Goal: Task Accomplishment & Management: Manage account settings

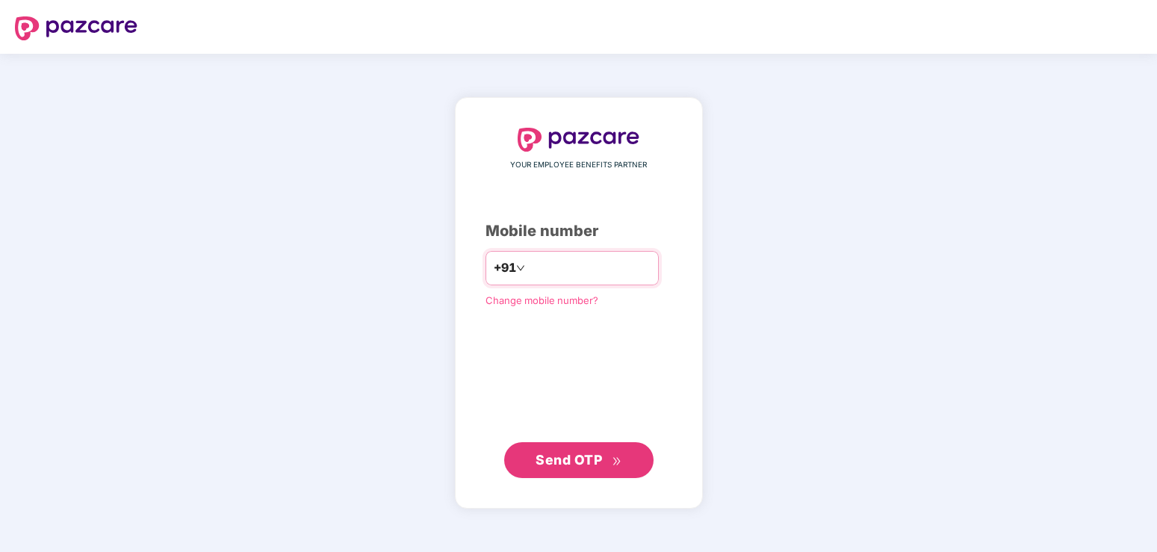
click at [528, 269] on input "number" at bounding box center [589, 268] width 123 height 24
click at [516, 264] on icon "down" at bounding box center [520, 268] width 9 height 9
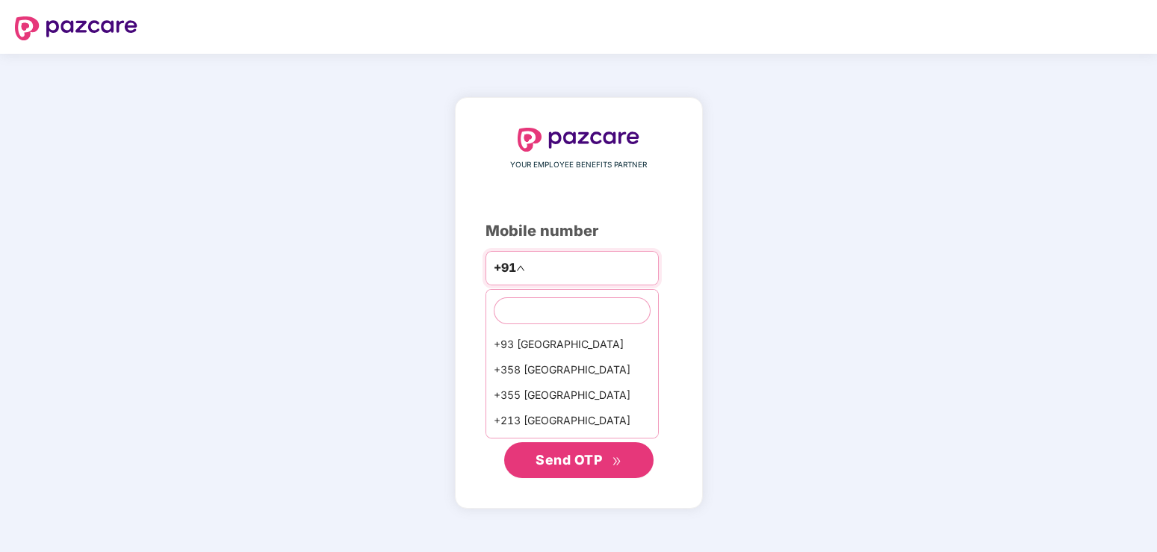
click at [528, 269] on input "number" at bounding box center [589, 268] width 123 height 24
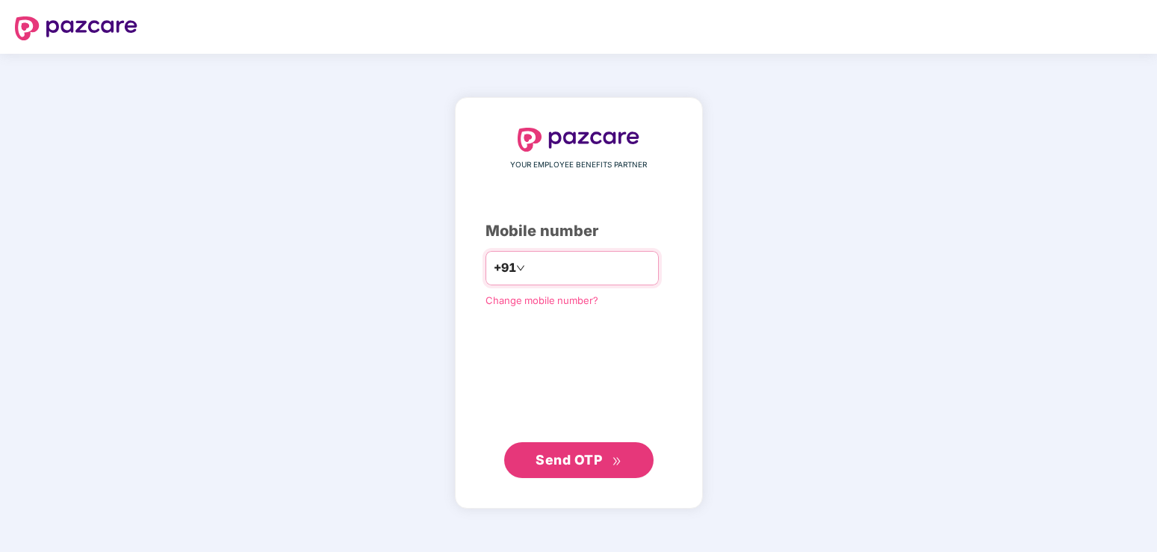
click at [528, 269] on input "number" at bounding box center [589, 268] width 123 height 24
click at [528, 263] on input "number" at bounding box center [589, 268] width 123 height 24
type input "**********"
click at [570, 474] on button "Send OTP" at bounding box center [578, 460] width 149 height 36
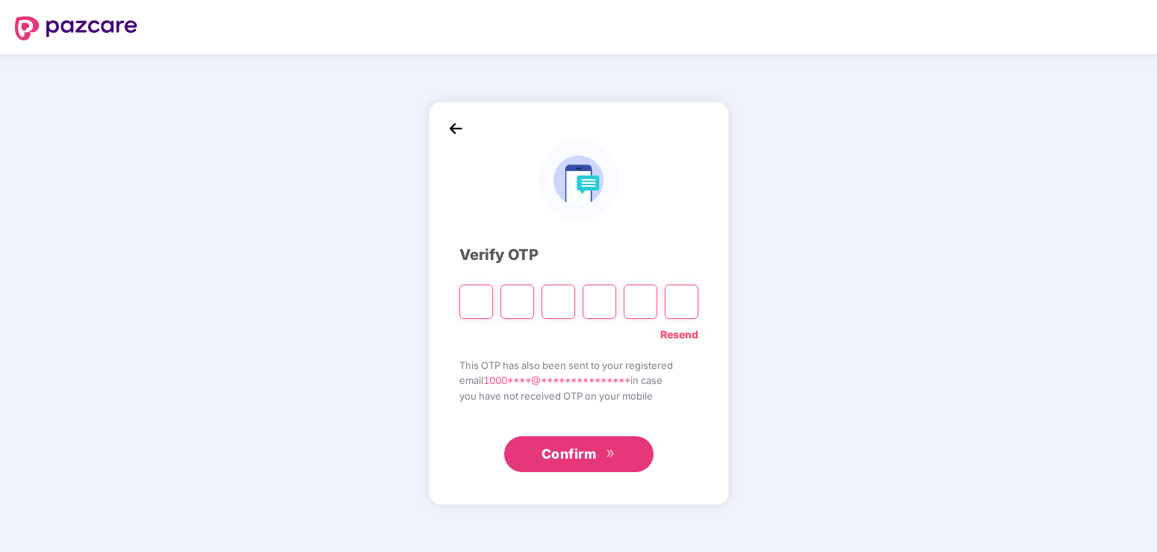
type input "*"
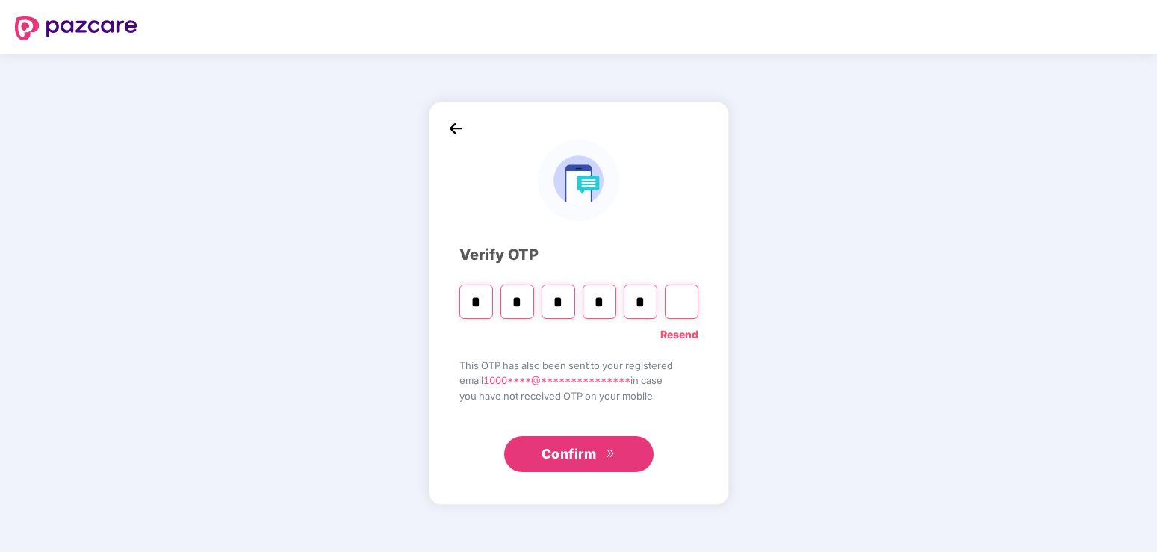
type input "*"
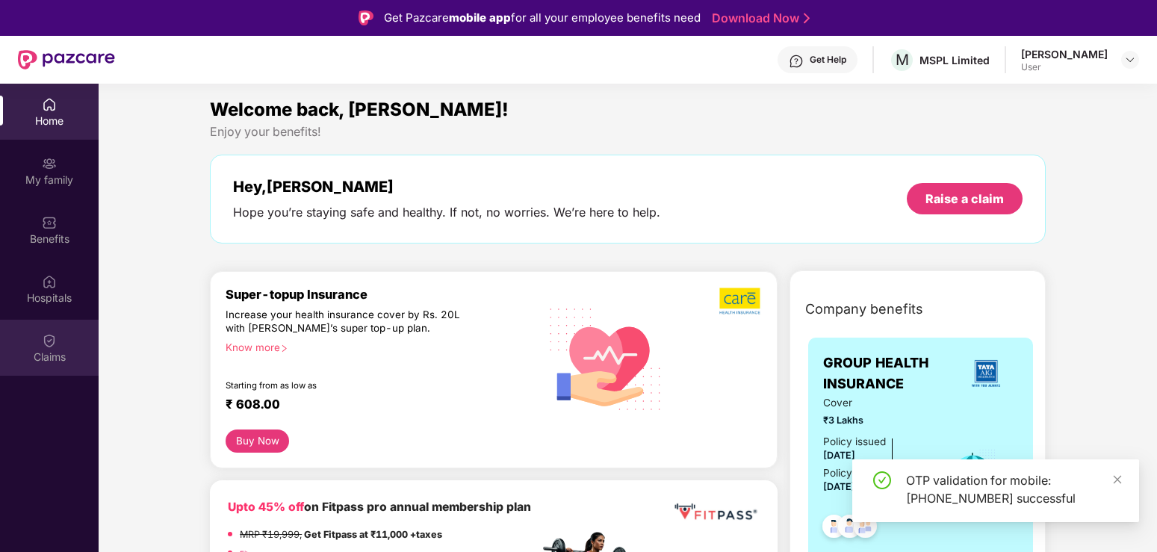
click at [52, 350] on div "Claims" at bounding box center [49, 357] width 99 height 15
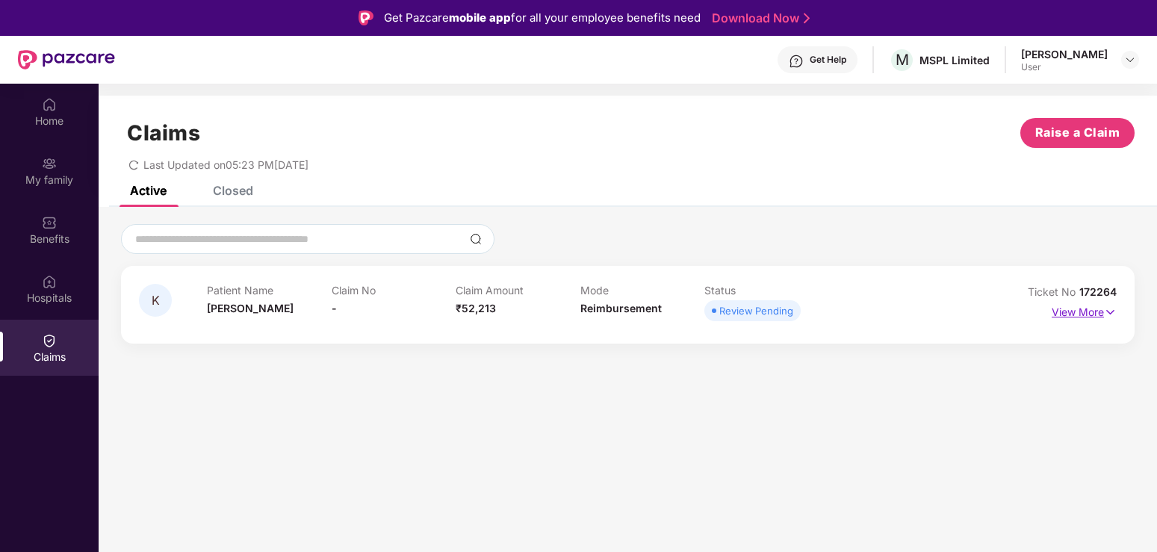
click at [1109, 310] on img at bounding box center [1110, 312] width 13 height 16
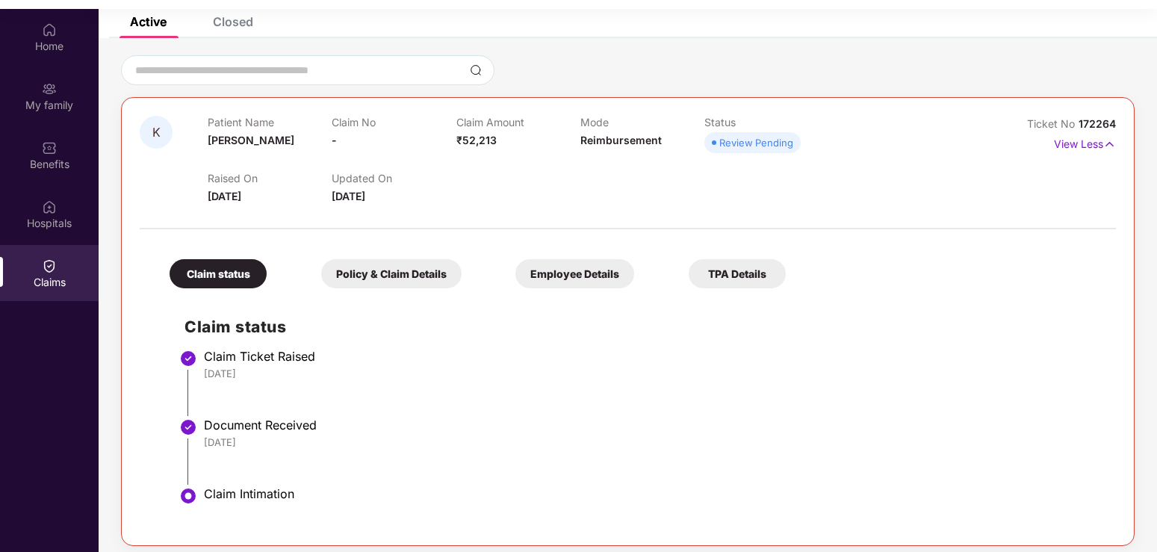
scroll to position [84, 0]
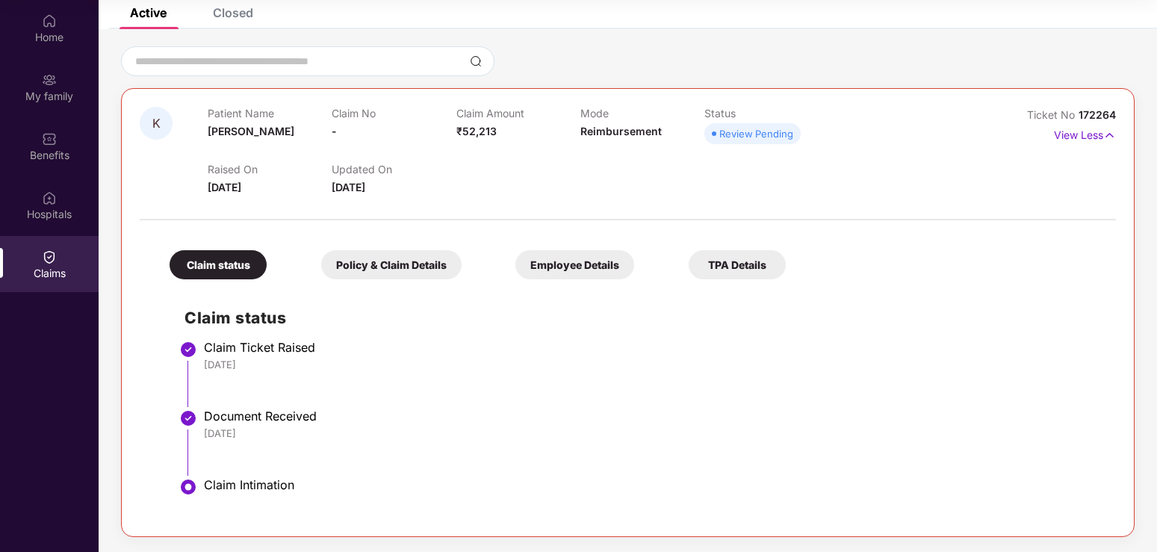
click at [306, 486] on div "Claim Intimation" at bounding box center [652, 484] width 897 height 15
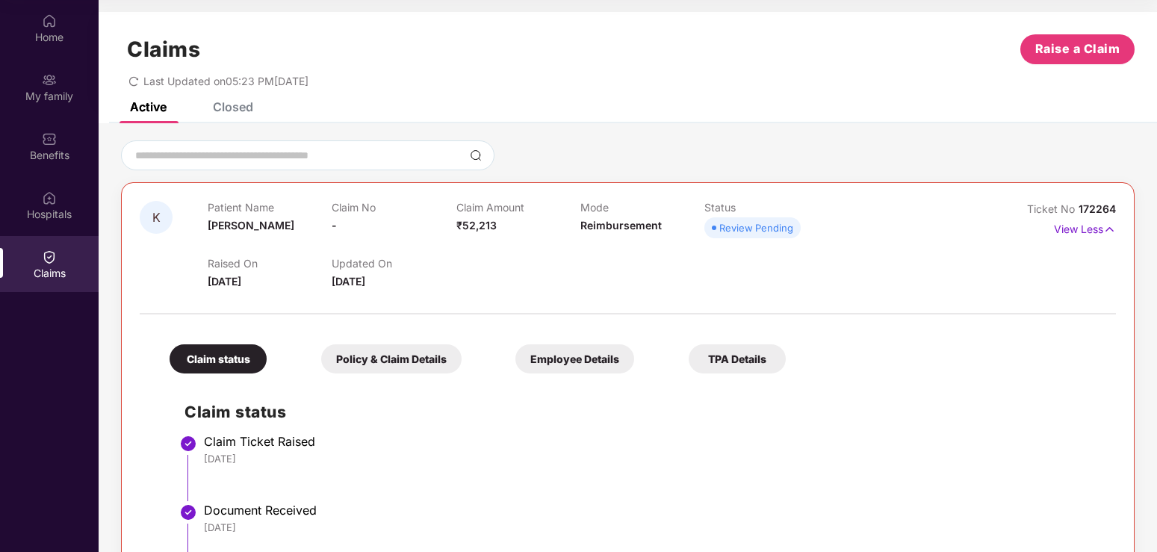
scroll to position [94, 0]
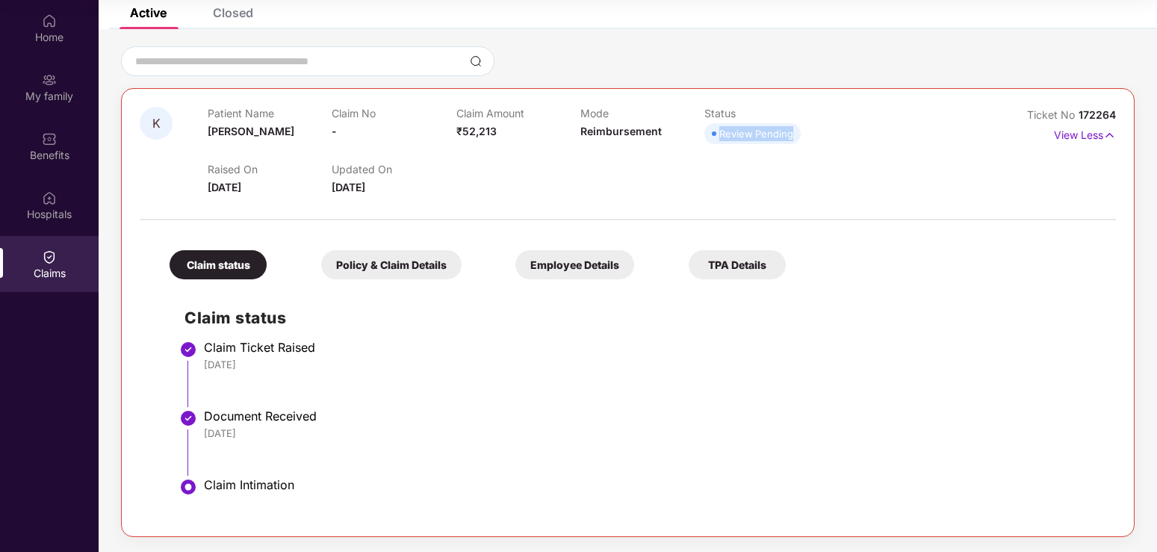
drag, startPoint x: 708, startPoint y: 136, endPoint x: 815, endPoint y: 134, distance: 106.9
click at [815, 134] on div "Review Pending" at bounding box center [767, 133] width 124 height 21
click at [885, 188] on div "Raised On [DATE] Updated On [DATE]" at bounding box center [581, 172] width 746 height 48
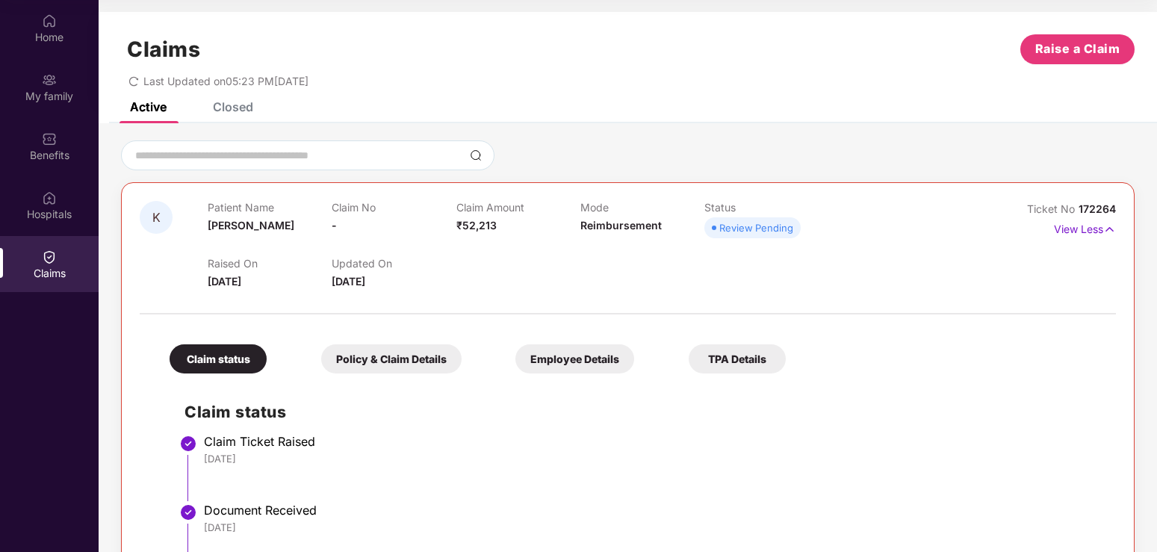
scroll to position [0, 0]
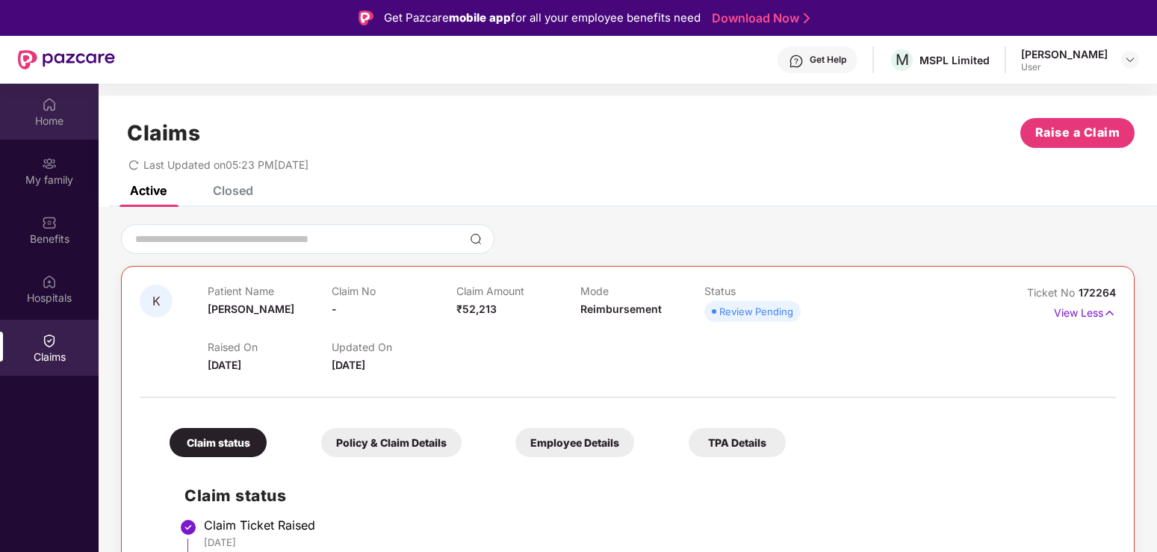
click at [50, 125] on div "Home" at bounding box center [49, 121] width 99 height 15
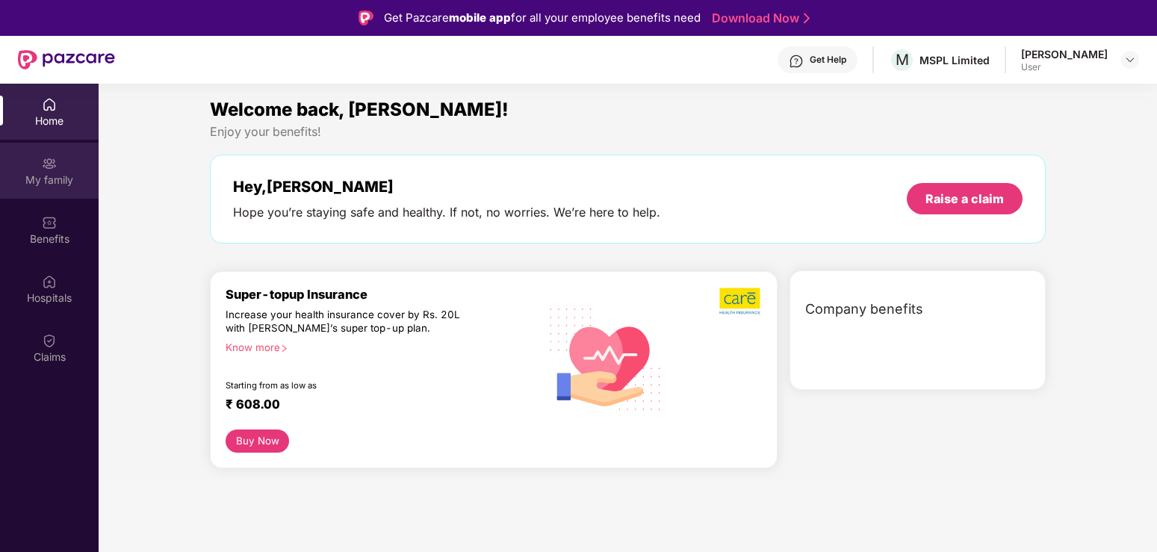
click at [56, 172] on div "My family" at bounding box center [49, 171] width 99 height 56
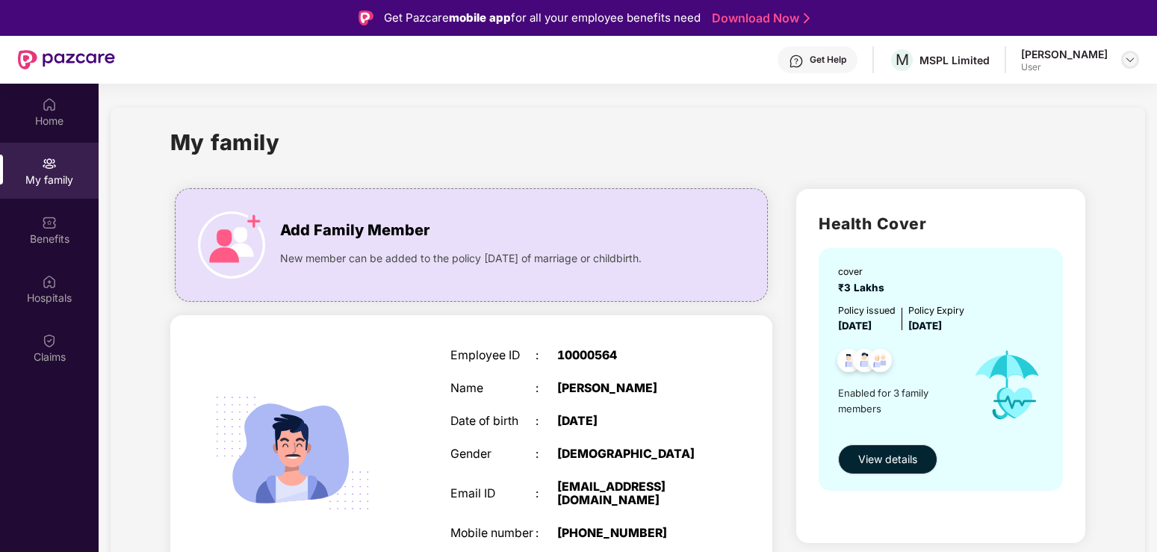
click at [1123, 59] on div at bounding box center [1130, 60] width 18 height 18
click at [989, 97] on div "Logout" at bounding box center [1060, 95] width 194 height 29
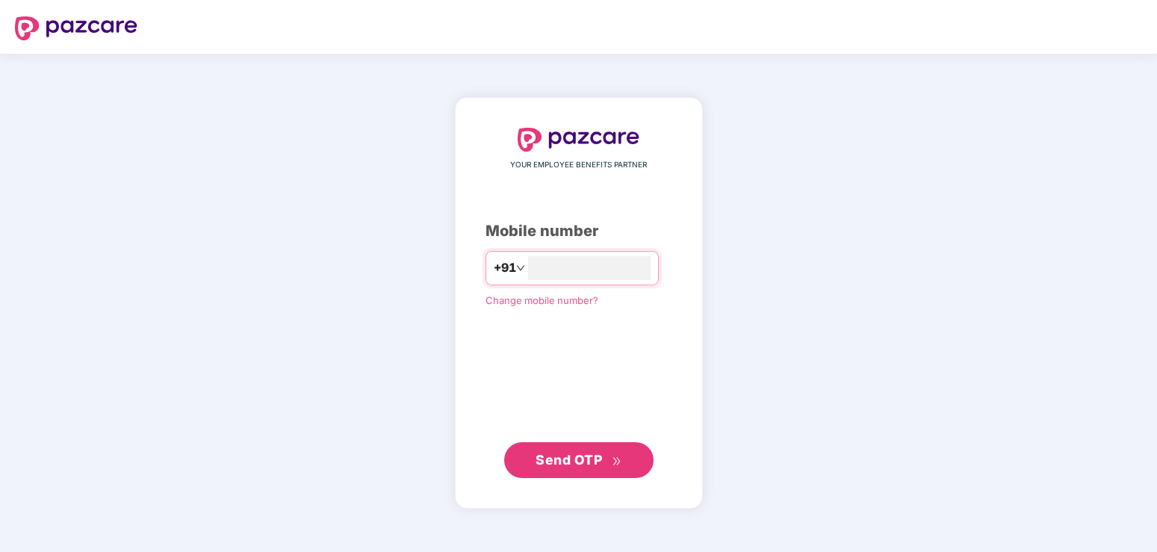
type input "**********"
click at [563, 459] on span "Send OTP" at bounding box center [569, 460] width 66 height 16
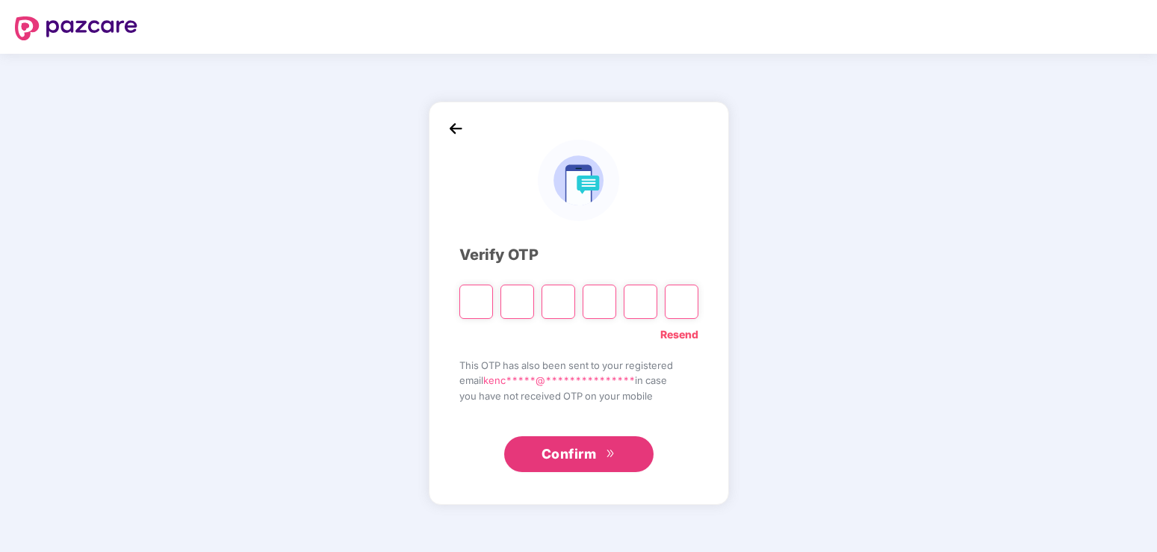
type input "*"
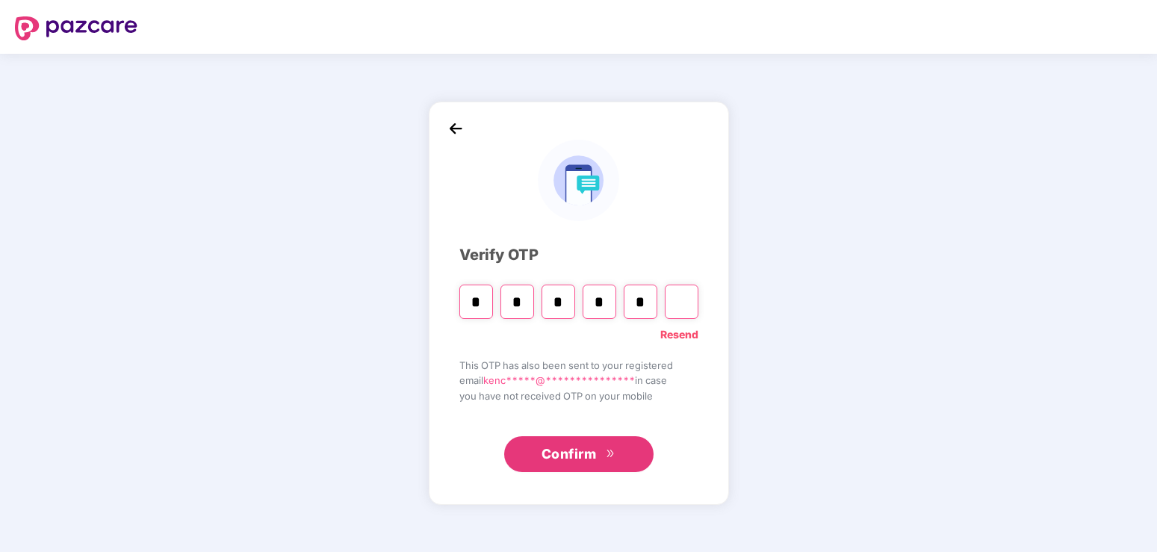
type input "*"
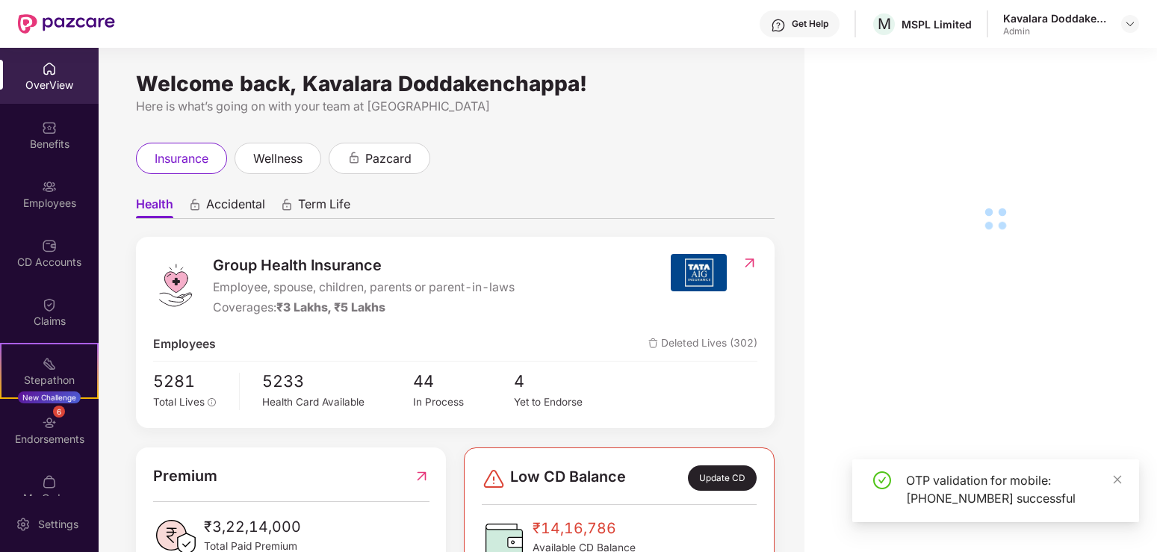
click at [56, 188] on img at bounding box center [49, 186] width 15 height 15
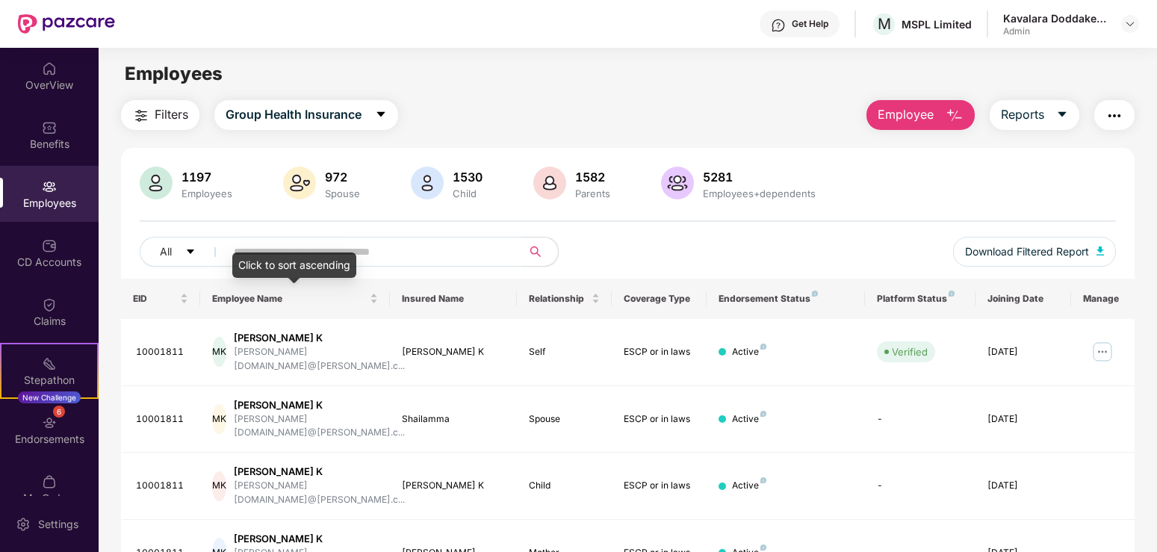
click at [270, 252] on input "text" at bounding box center [368, 252] width 268 height 22
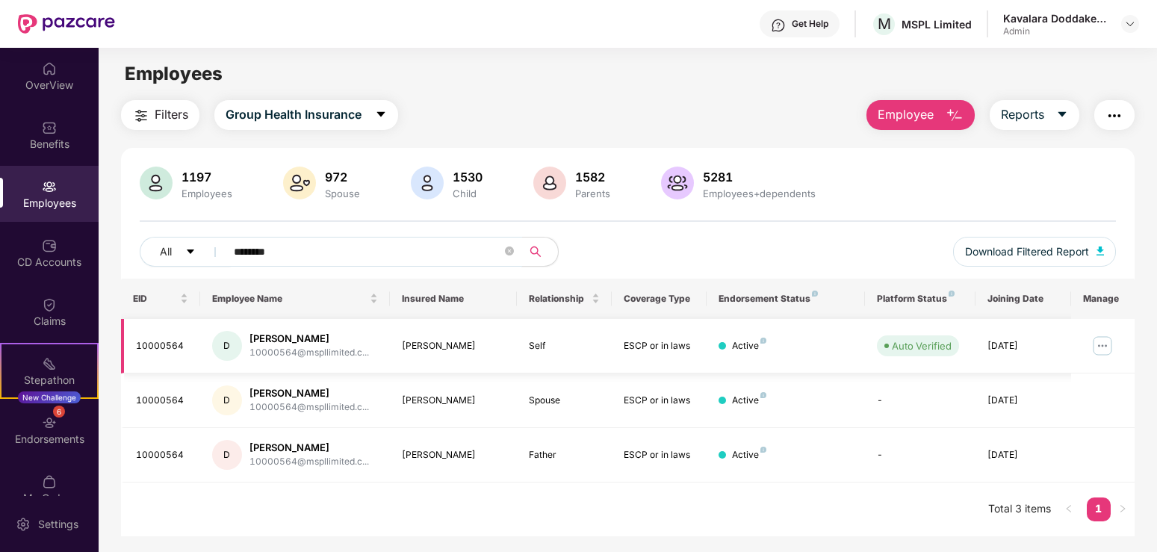
type input "********"
click at [1104, 345] on img at bounding box center [1103, 346] width 24 height 24
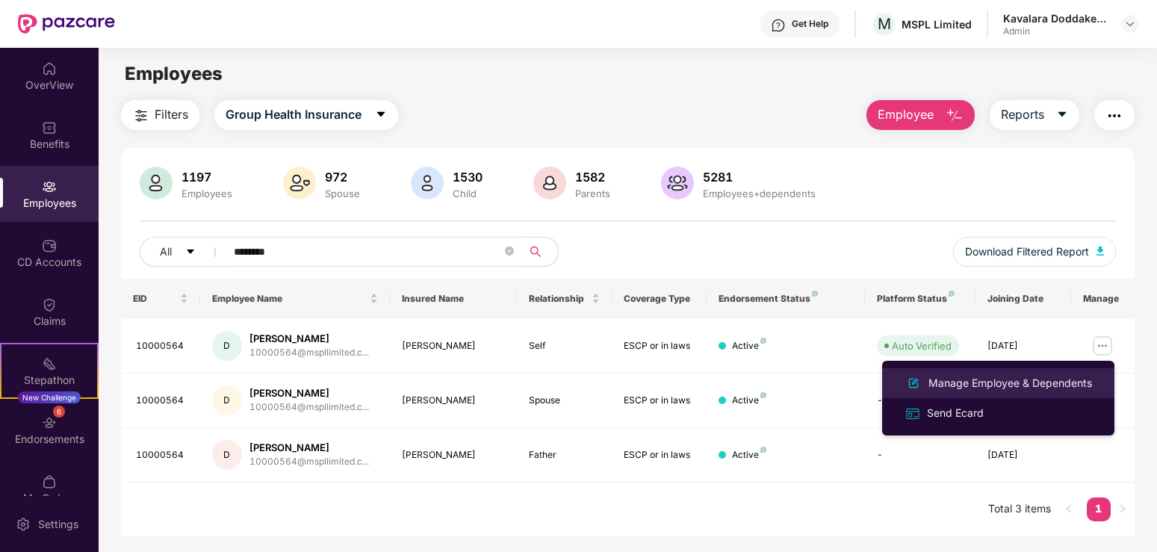
click at [997, 383] on div "Manage Employee & Dependents" at bounding box center [1011, 383] width 170 height 16
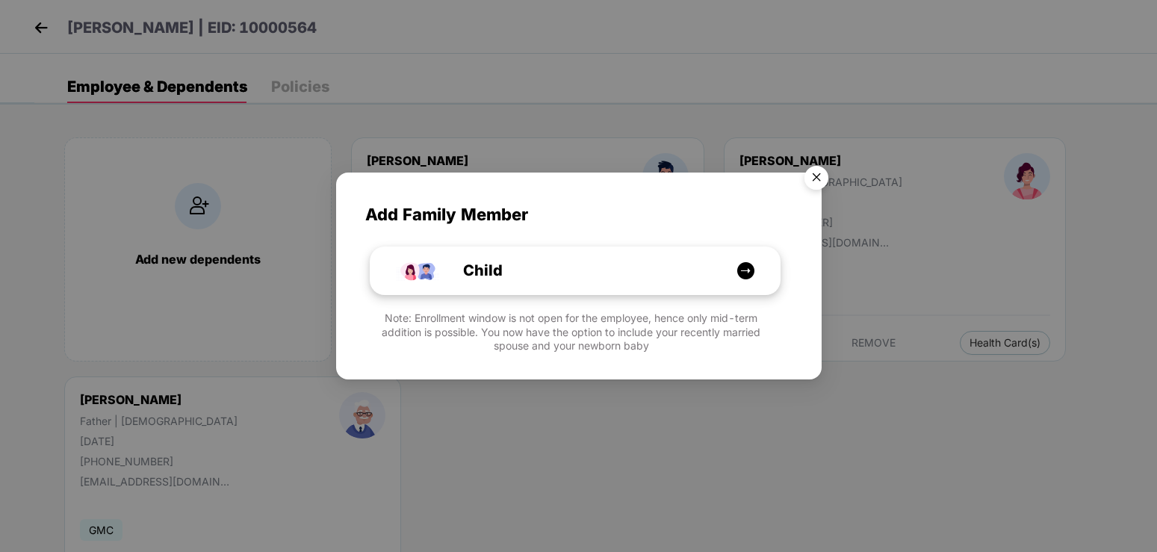
click at [749, 268] on img at bounding box center [746, 270] width 19 height 19
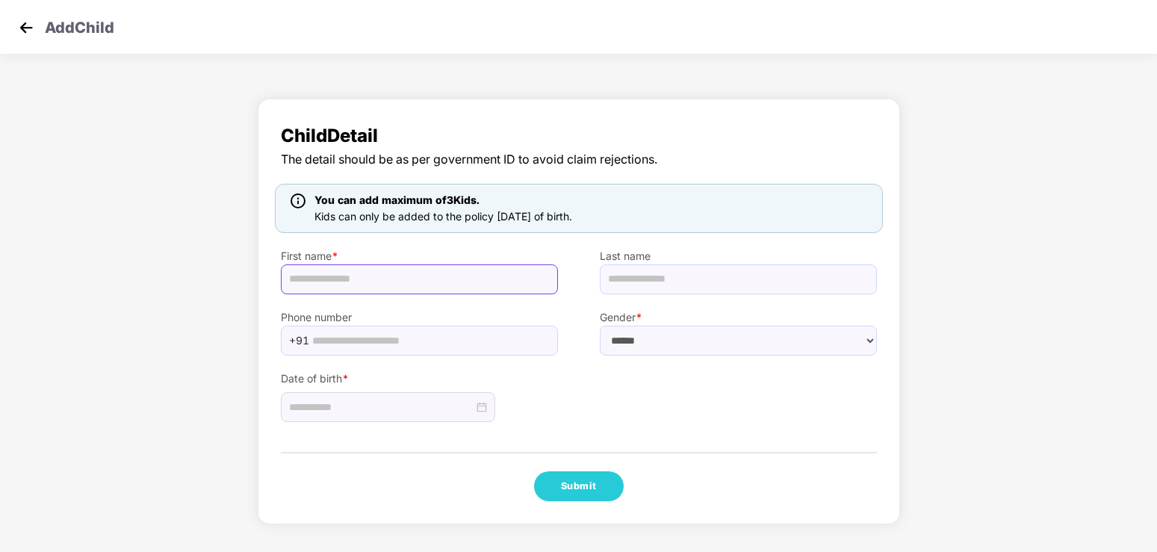
click at [335, 274] on input "text" at bounding box center [419, 279] width 277 height 30
type input "**********"
click at [631, 286] on input "text" at bounding box center [738, 279] width 277 height 30
type input "******"
click at [705, 412] on div "Date of birth *" at bounding box center [579, 389] width 638 height 67
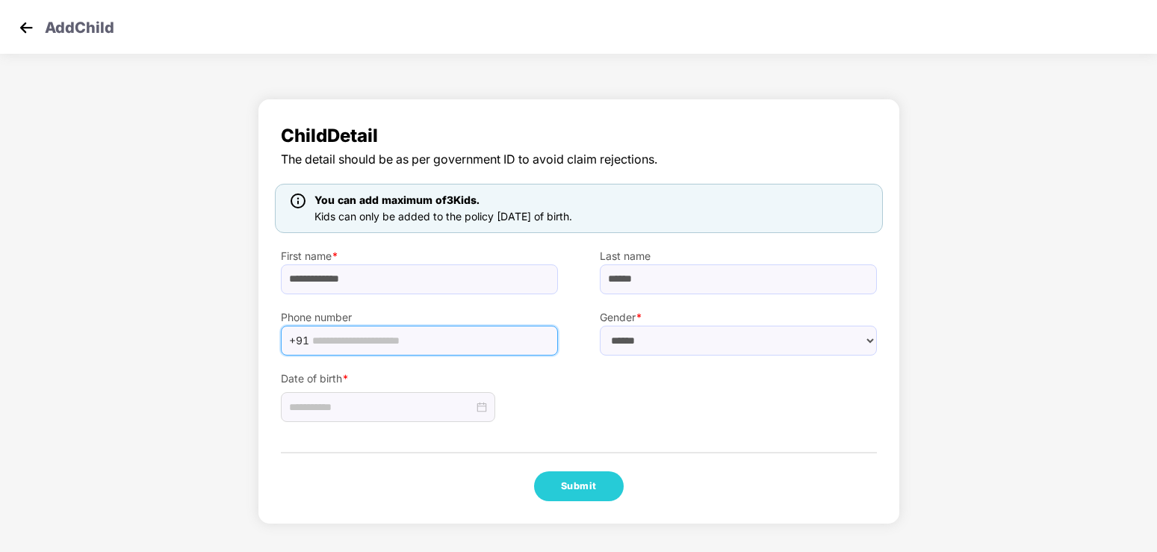
click at [340, 340] on input "text" at bounding box center [430, 340] width 237 height 22
click at [393, 334] on input "text" at bounding box center [430, 340] width 237 height 22
click at [344, 339] on input "text" at bounding box center [430, 340] width 237 height 22
type input "**********"
select select "****"
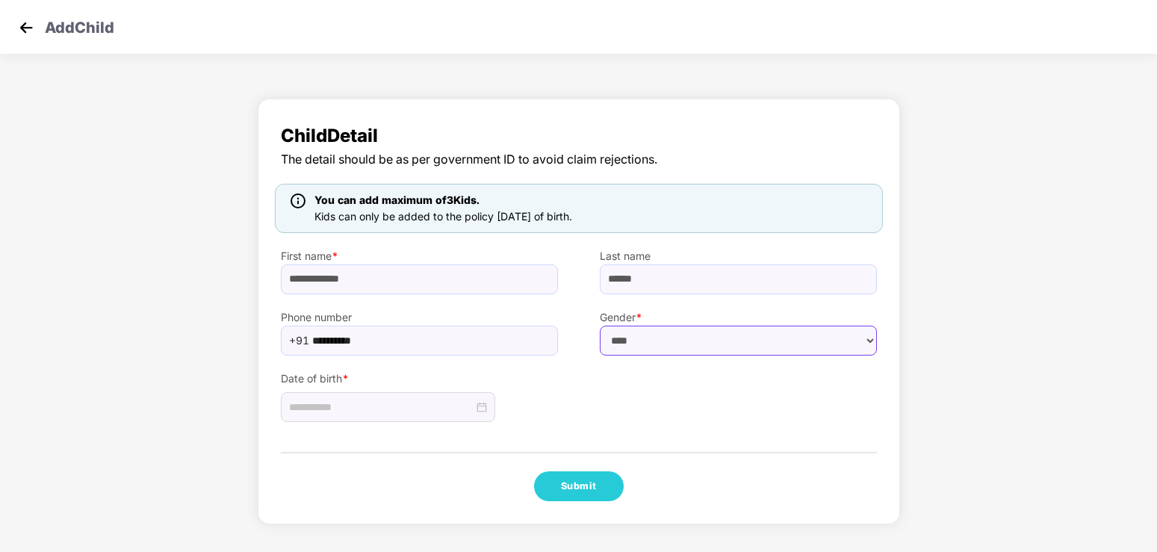
click option "****" at bounding box center [0, 0] width 0 height 0
click at [479, 408] on div at bounding box center [388, 407] width 198 height 16
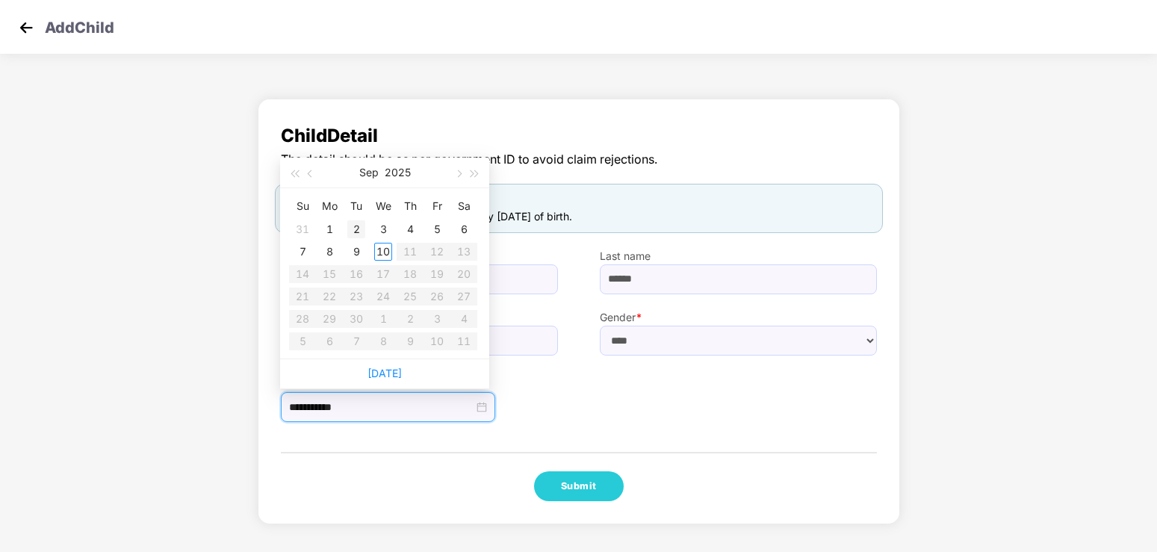
type input "**********"
click at [315, 176] on button "button" at bounding box center [311, 173] width 16 height 30
type input "**********"
click at [388, 297] on div "20" at bounding box center [383, 297] width 18 height 18
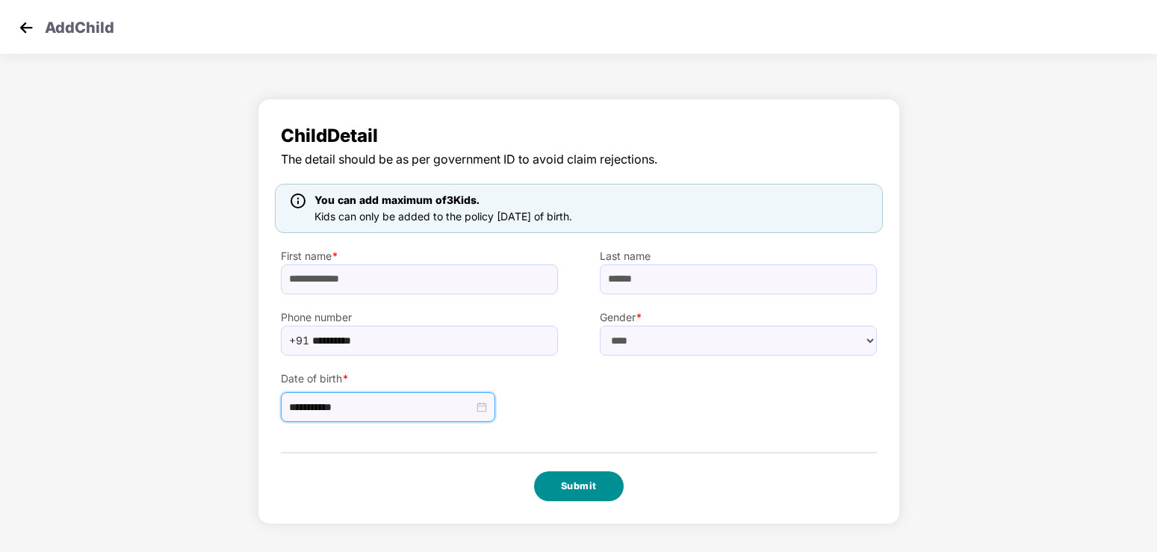
click at [590, 494] on button "Submit" at bounding box center [579, 486] width 90 height 30
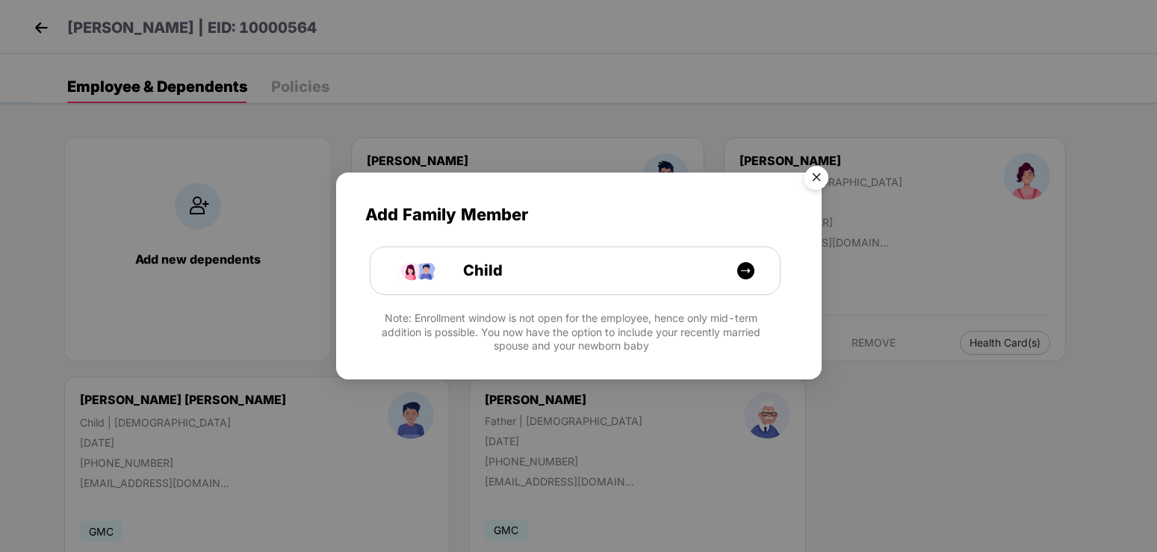
click at [817, 175] on img "Close" at bounding box center [817, 180] width 42 height 42
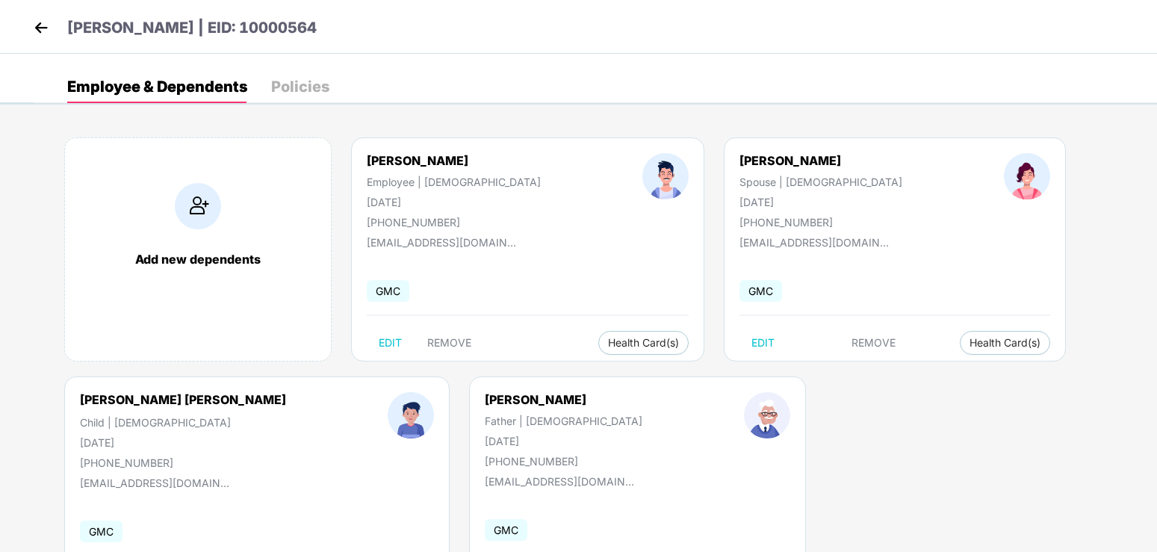
click at [40, 25] on img at bounding box center [41, 27] width 22 height 22
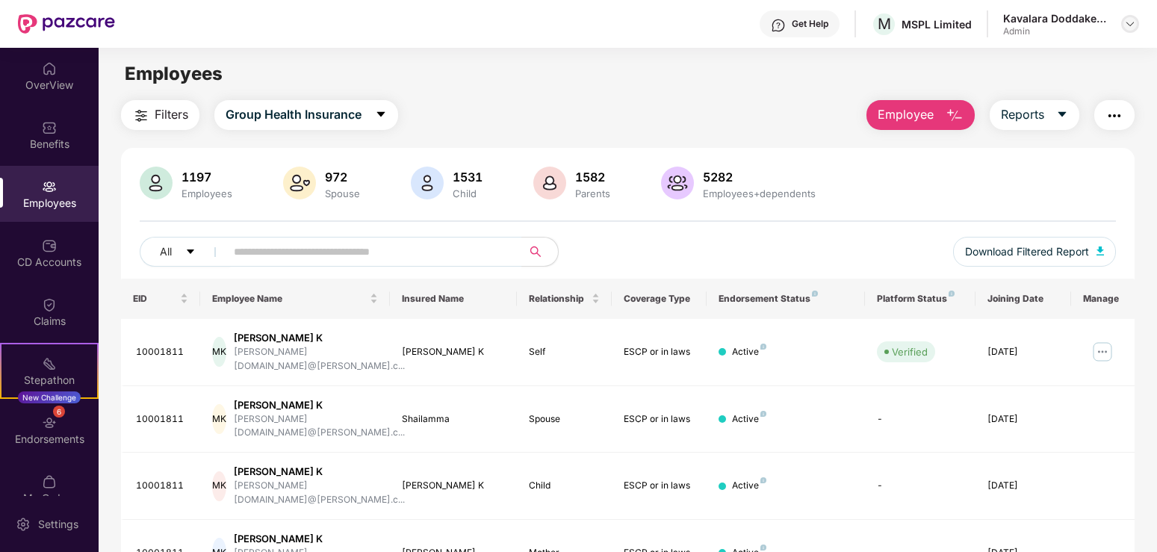
click at [1127, 25] on img at bounding box center [1130, 24] width 12 height 12
